Goal: Task Accomplishment & Management: Manage account settings

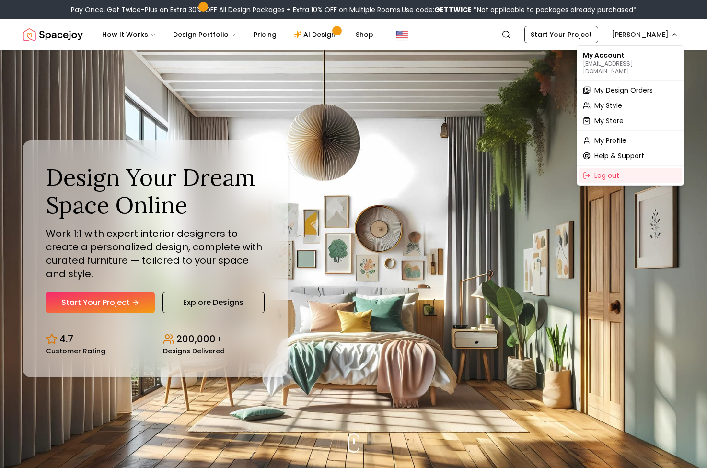
click at [618, 85] on span "My Design Orders" at bounding box center [623, 90] width 58 height 10
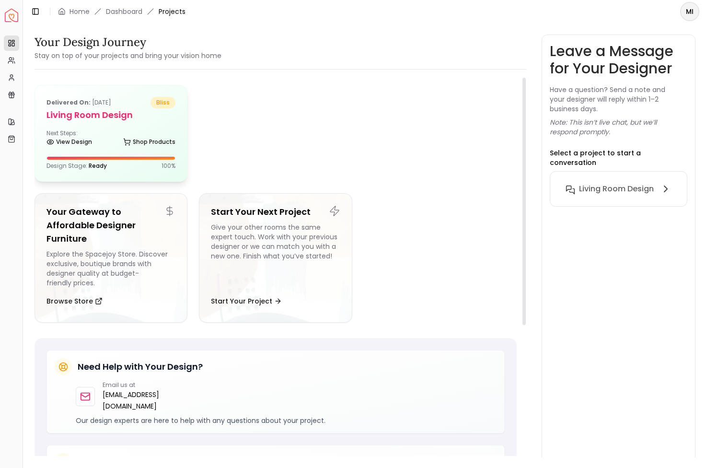
click at [122, 115] on h5 "Living Room design" at bounding box center [110, 114] width 129 height 13
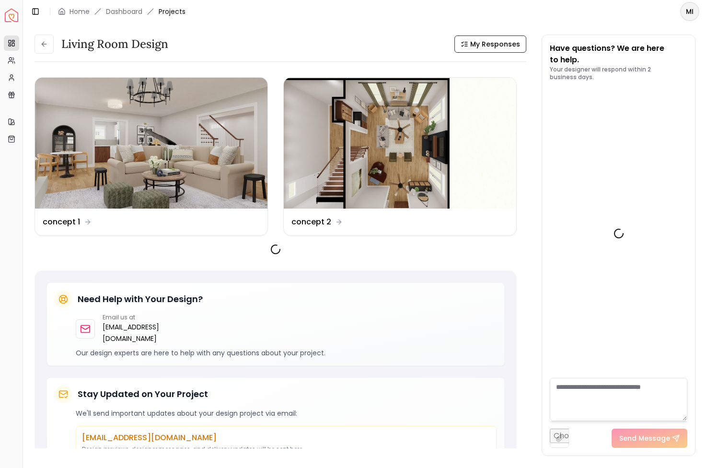
scroll to position [834, 0]
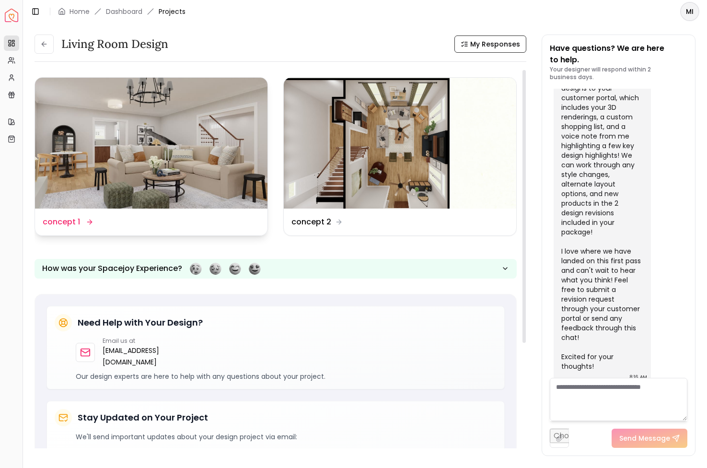
click at [110, 190] on img at bounding box center [151, 143] width 232 height 131
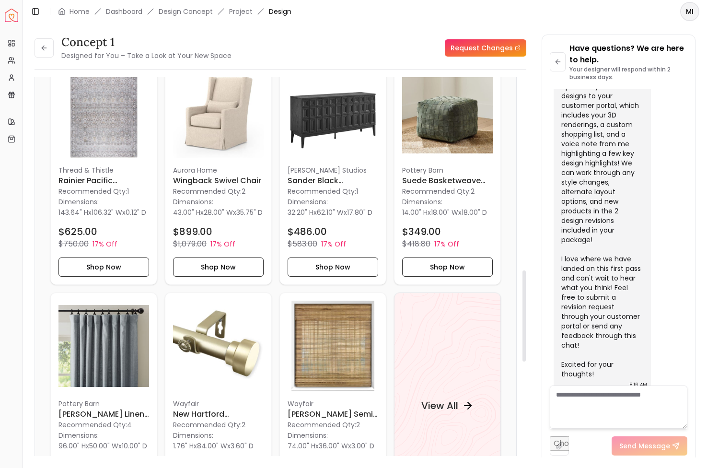
scroll to position [799, 0]
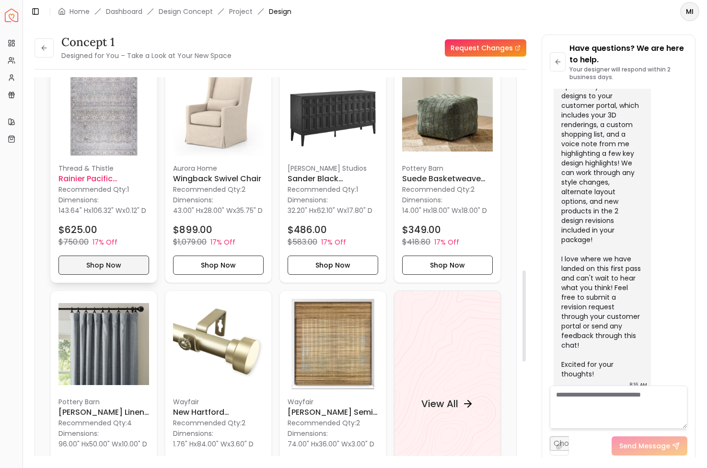
click at [90, 273] on button "Shop Now" at bounding box center [103, 264] width 91 height 19
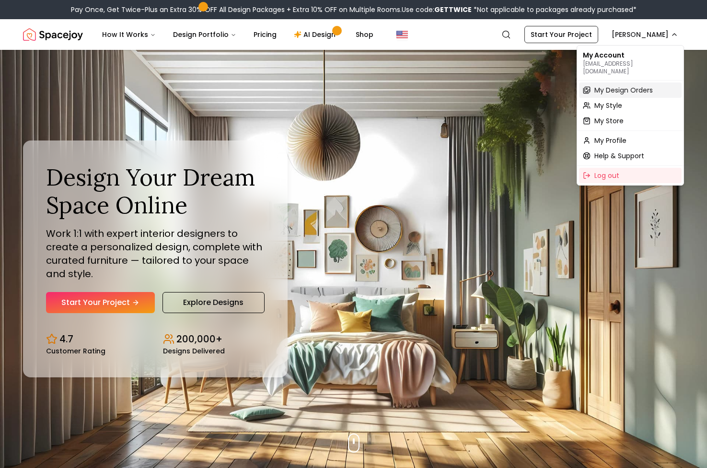
click at [623, 85] on span "My Design Orders" at bounding box center [623, 90] width 58 height 10
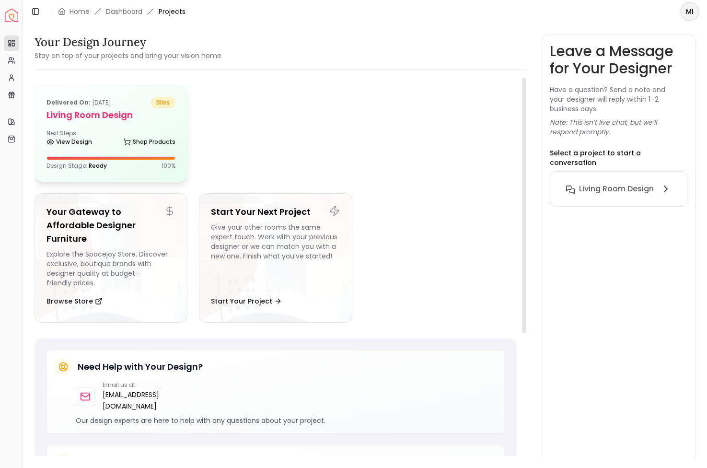
click at [103, 117] on h5 "Living Room design" at bounding box center [110, 114] width 129 height 13
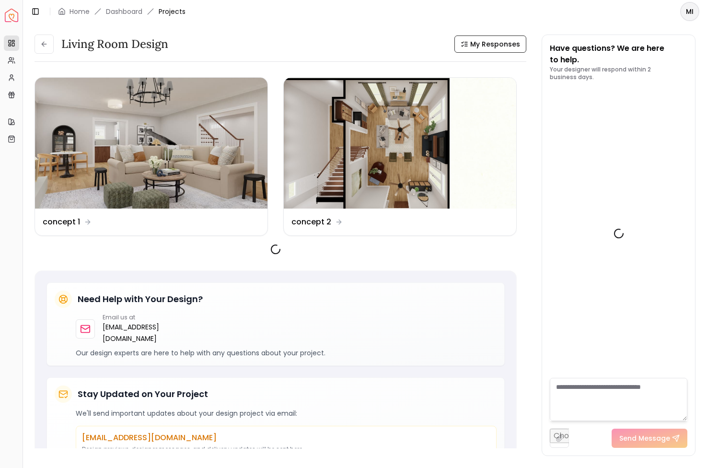
scroll to position [834, 0]
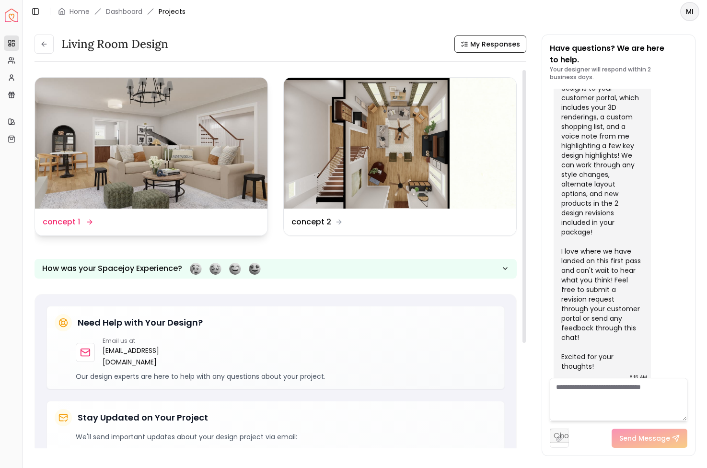
click at [122, 159] on img at bounding box center [151, 143] width 232 height 131
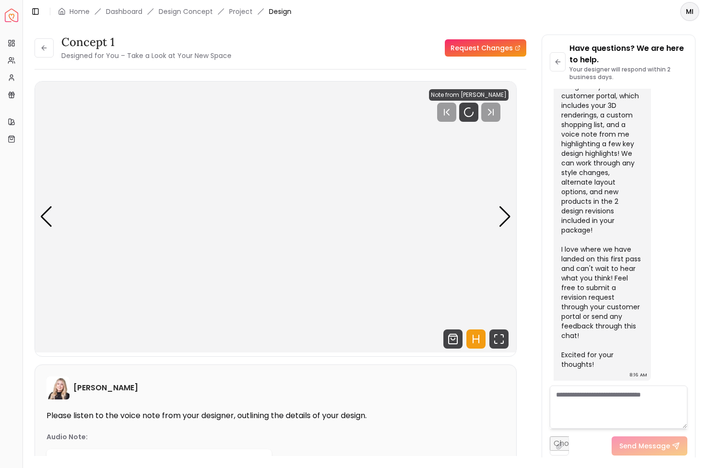
scroll to position [826, 0]
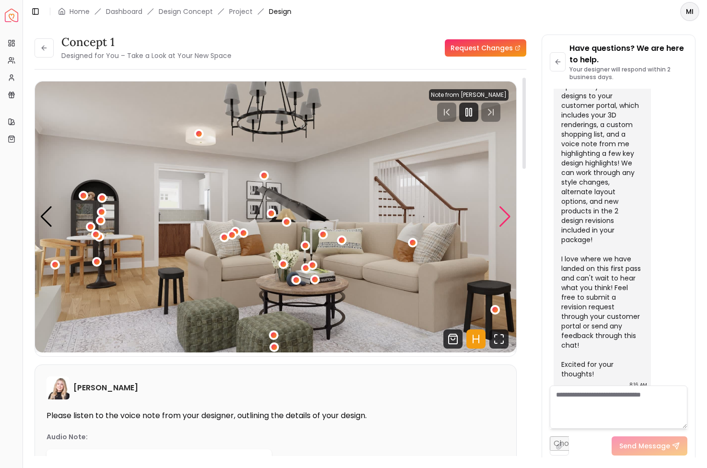
click at [505, 209] on div "Next slide" at bounding box center [504, 216] width 13 height 21
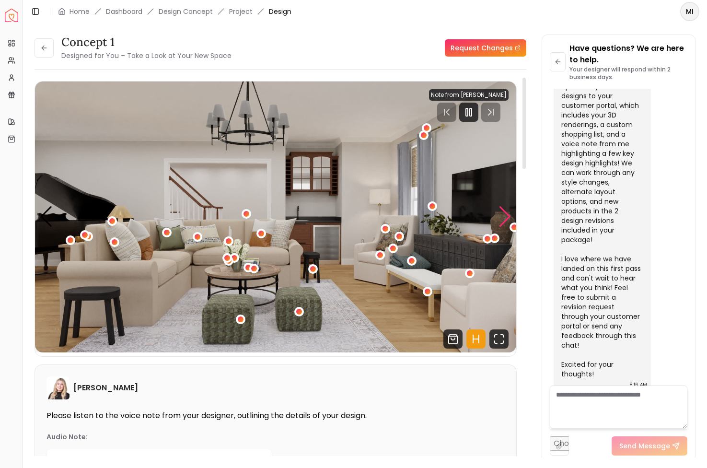
click at [505, 211] on div "Next slide" at bounding box center [504, 216] width 13 height 21
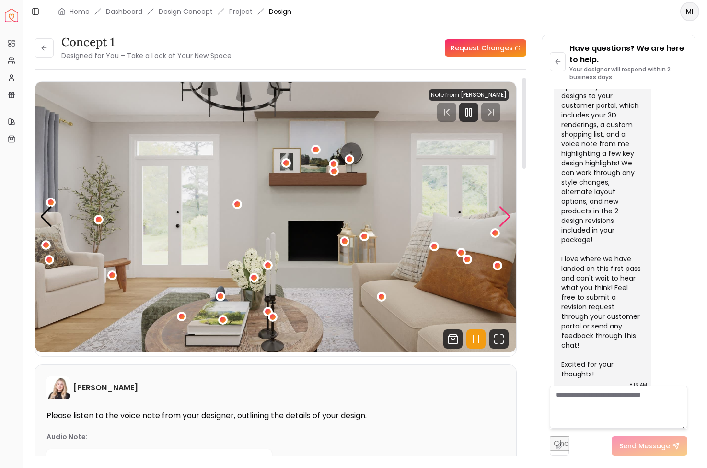
click at [505, 211] on div "Next slide" at bounding box center [504, 216] width 13 height 21
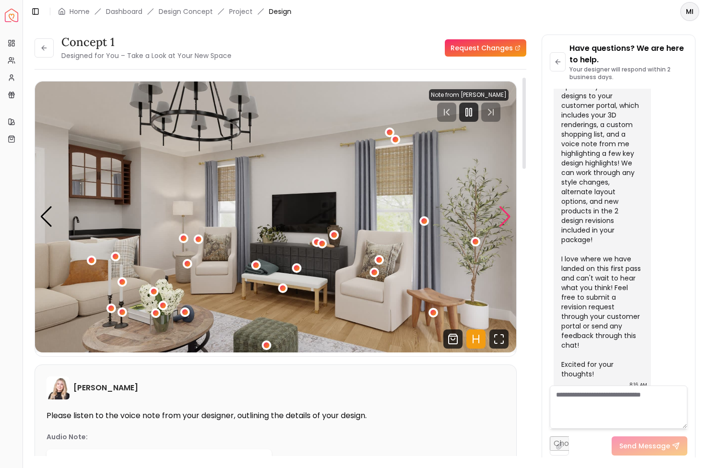
click at [505, 211] on div "Next slide" at bounding box center [504, 216] width 13 height 21
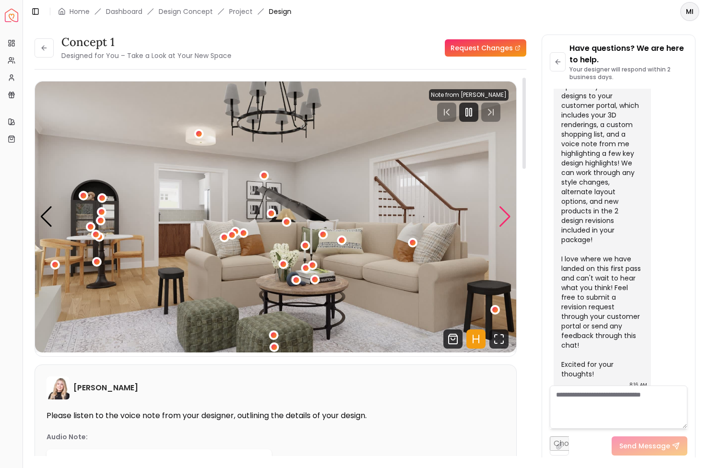
click at [505, 211] on div "Next slide" at bounding box center [504, 216] width 13 height 21
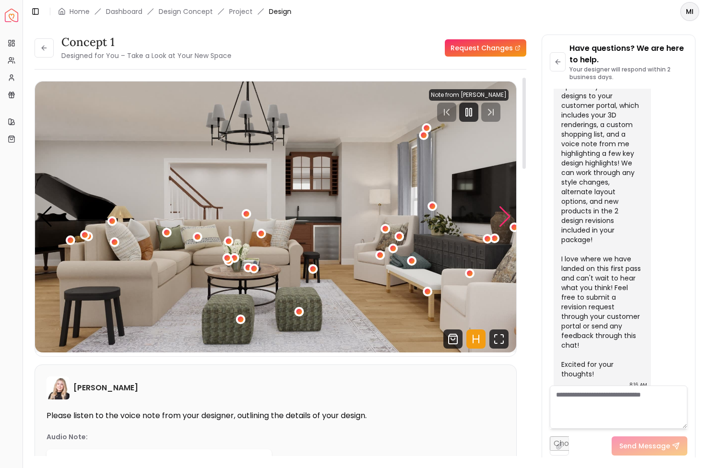
click at [505, 211] on div "Next slide" at bounding box center [504, 216] width 13 height 21
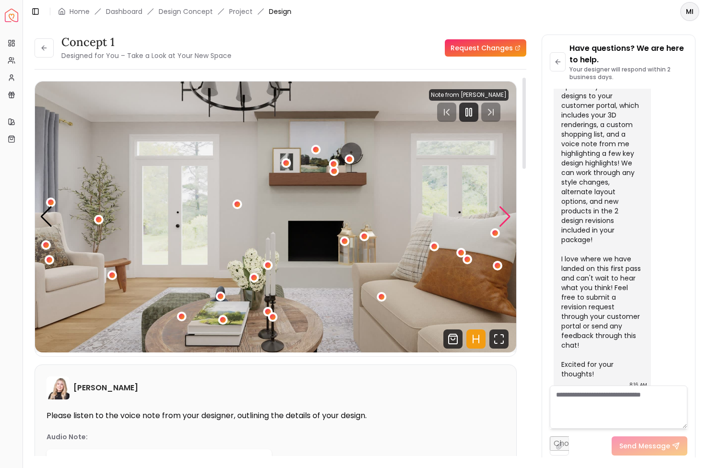
click at [505, 211] on div "Next slide" at bounding box center [504, 216] width 13 height 21
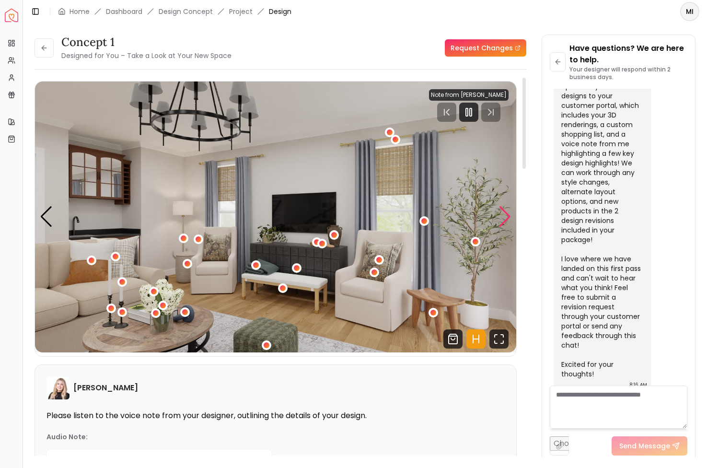
click at [505, 211] on div "Next slide" at bounding box center [504, 216] width 13 height 21
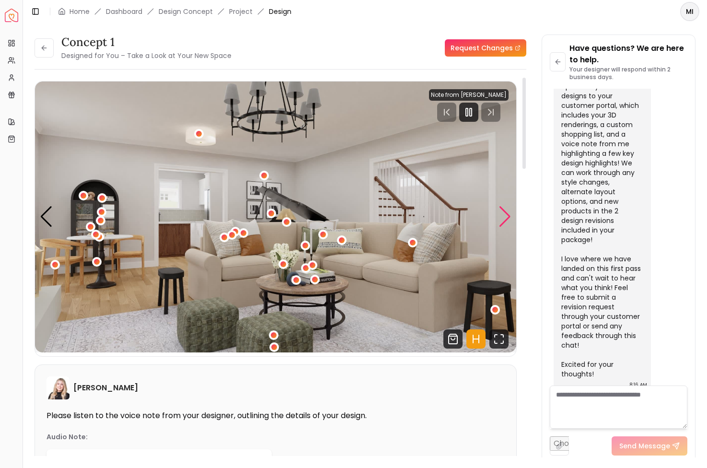
click at [505, 211] on div "Next slide" at bounding box center [504, 216] width 13 height 21
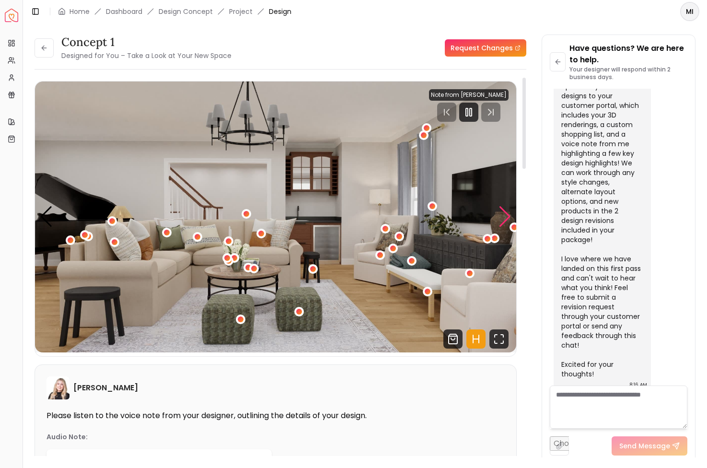
click at [505, 211] on div "Next slide" at bounding box center [504, 216] width 13 height 21
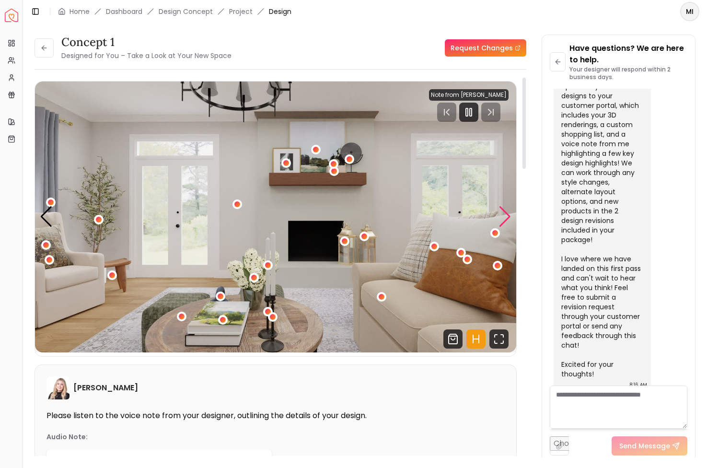
click at [505, 211] on div "Next slide" at bounding box center [504, 216] width 13 height 21
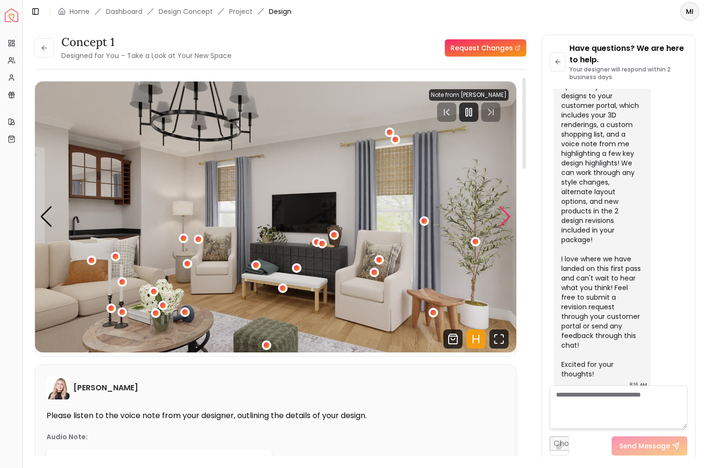
click at [505, 211] on div "Next slide" at bounding box center [504, 216] width 13 height 21
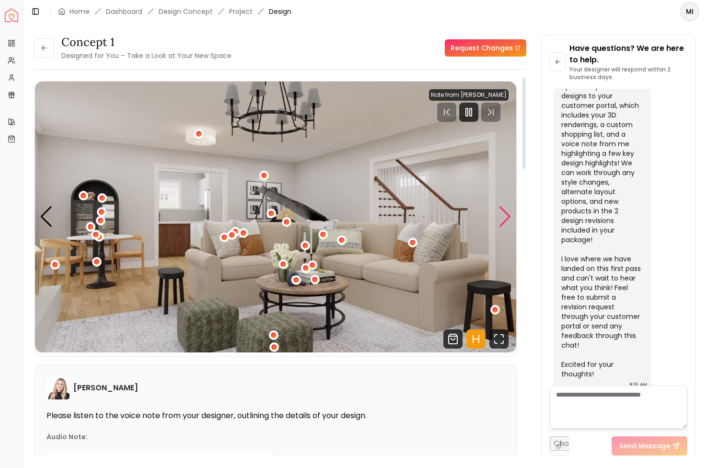
click at [505, 211] on div "Next slide" at bounding box center [504, 216] width 13 height 21
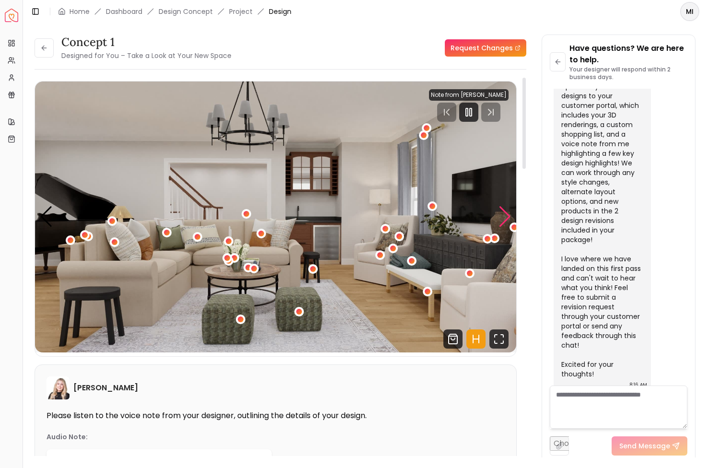
click at [505, 211] on div "Next slide" at bounding box center [504, 216] width 13 height 21
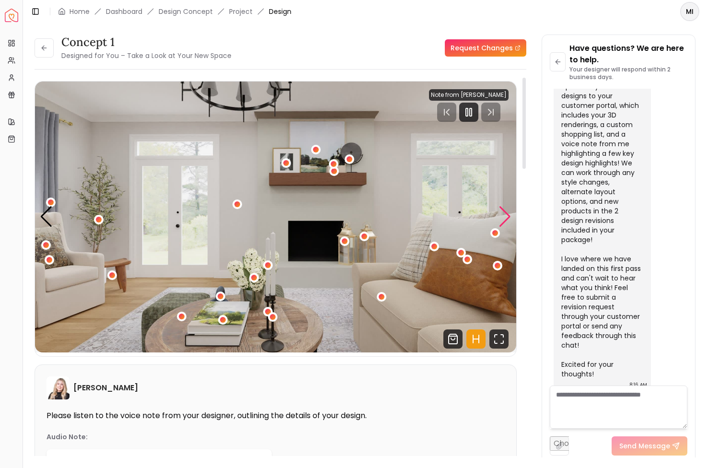
click at [505, 211] on div "Next slide" at bounding box center [504, 216] width 13 height 21
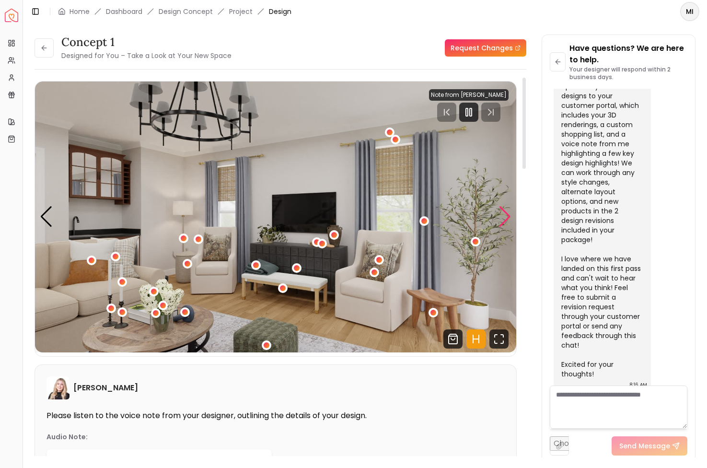
click at [505, 211] on div "Next slide" at bounding box center [504, 216] width 13 height 21
